Goal: Information Seeking & Learning: Understand process/instructions

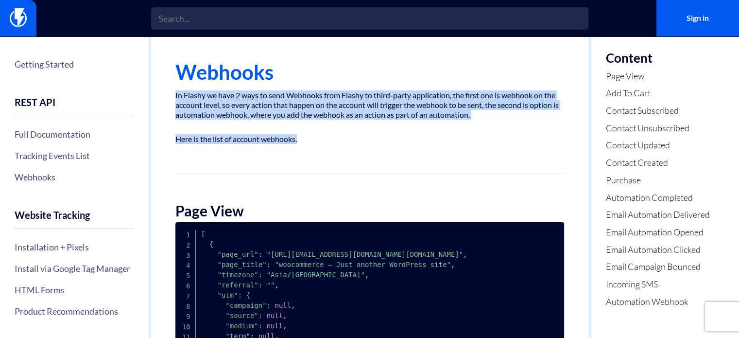
drag, startPoint x: 174, startPoint y: 94, endPoint x: 415, endPoint y: 130, distance: 243.2
click at [198, 103] on p "In Flashy we have 2 ways to send Webhooks from Flashy to third-party applicatio…" at bounding box center [369, 104] width 389 height 29
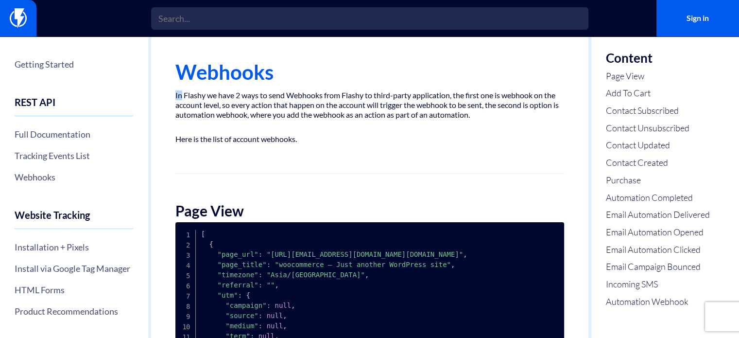
drag, startPoint x: 175, startPoint y: 95, endPoint x: 218, endPoint y: 91, distance: 42.9
click at [180, 95] on p "In Flashy we have 2 ways to send Webhooks from Flashy to third-party applicatio…" at bounding box center [369, 104] width 389 height 29
click at [253, 92] on p "In Flashy we have 2 ways to send Webhooks from Flashy to third-party applicatio…" at bounding box center [369, 104] width 389 height 29
drag, startPoint x: 286, startPoint y: 96, endPoint x: 319, endPoint y: 94, distance: 32.6
click at [316, 95] on p "In Flashy we have 2 ways to send Webhooks from Flashy to third-party applicatio…" at bounding box center [369, 104] width 389 height 29
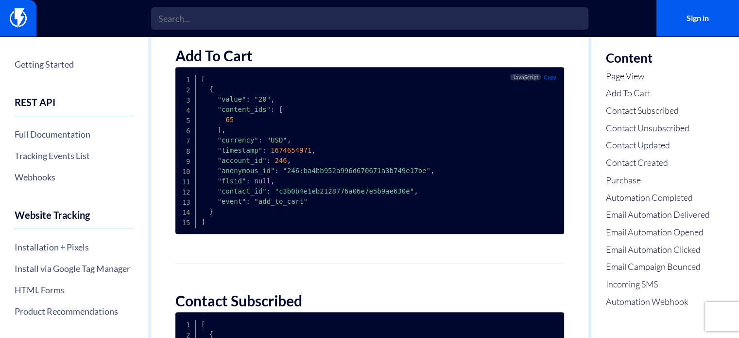
scroll to position [583, 0]
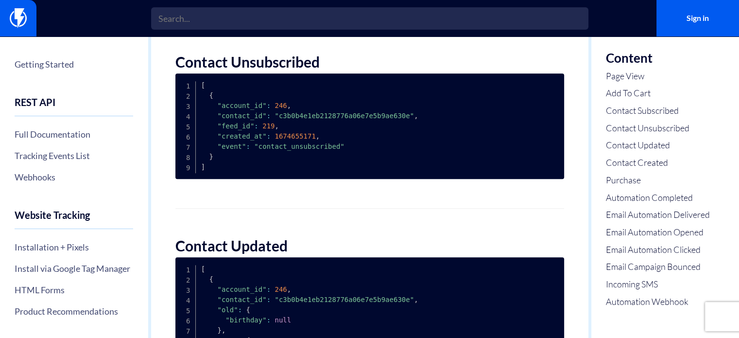
scroll to position [929, 0]
